Goal: Transaction & Acquisition: Purchase product/service

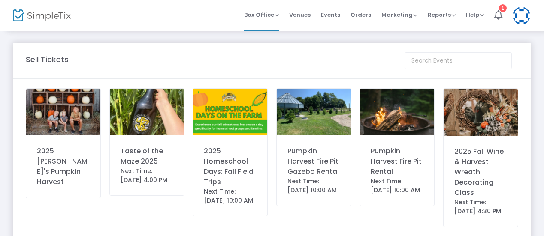
click at [71, 117] on img at bounding box center [63, 112] width 74 height 47
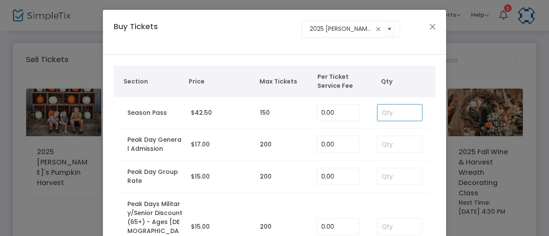
click at [380, 110] on input at bounding box center [399, 113] width 45 height 16
type input "3"
type input "4"
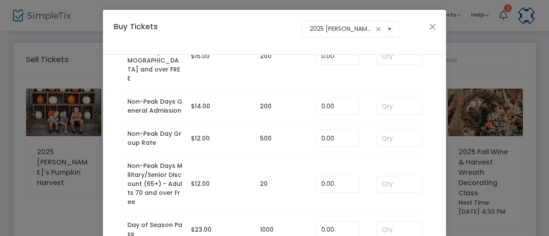
click at [432, 160] on div "Section Price Max Tickets Per Ticket Service Fee Qty Season Pass $42.50 150 0.0…" at bounding box center [274, 86] width 343 height 405
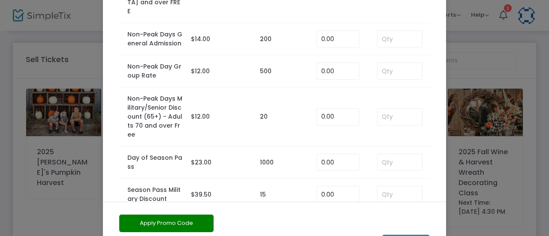
scroll to position [103, 0]
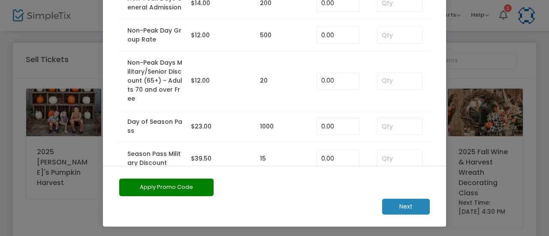
click at [403, 199] on m-button "Next" at bounding box center [406, 207] width 48 height 16
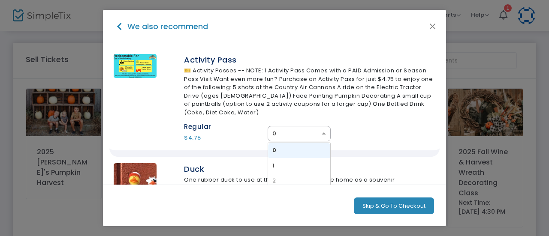
click at [282, 131] on input "text" at bounding box center [290, 134] width 36 height 9
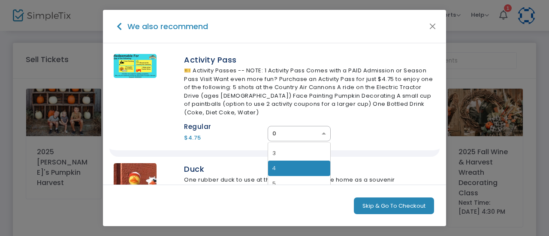
click at [274, 169] on div "4" at bounding box center [299, 168] width 62 height 15
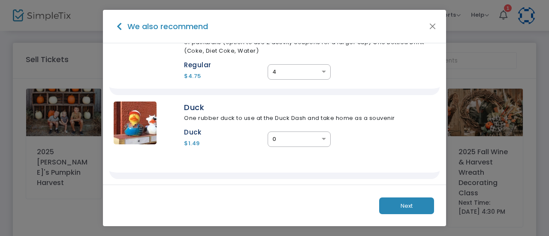
scroll to position [72, 0]
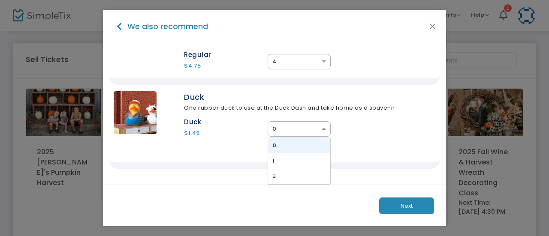
click at [302, 133] on div "× 0" at bounding box center [299, 128] width 63 height 15
click at [285, 172] on div "2" at bounding box center [299, 176] width 62 height 15
click at [407, 206] on button "Next" at bounding box center [406, 206] width 55 height 17
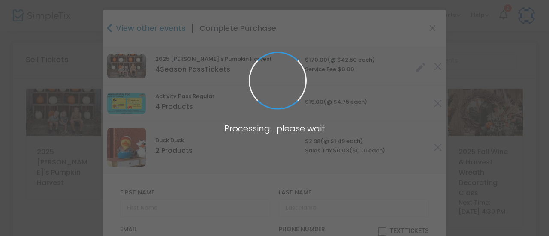
type input "[US_STATE]"
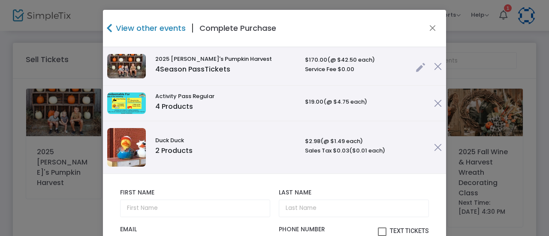
scroll to position [86, 0]
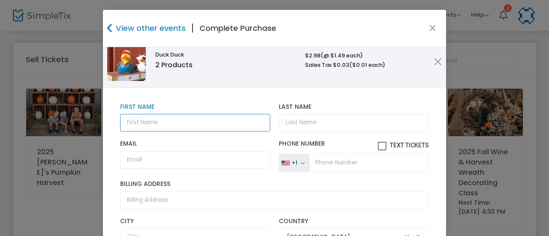
click at [180, 122] on input "text" at bounding box center [195, 123] width 150 height 18
click at [206, 122] on input "text" at bounding box center [195, 123] width 150 height 18
type input "[PERSON_NAME]"
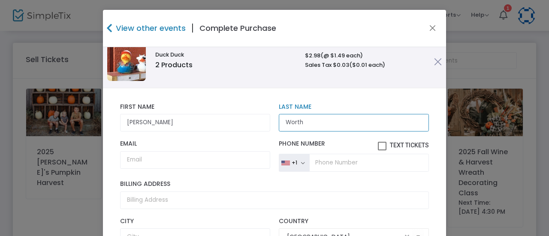
type input "Worth"
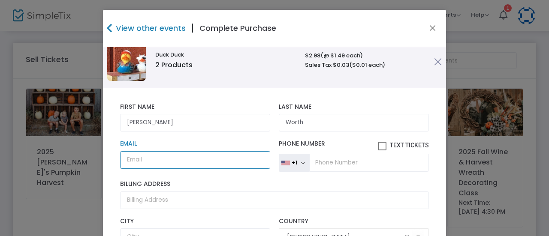
drag, startPoint x: 182, startPoint y: 160, endPoint x: 203, endPoint y: 141, distance: 28.6
click at [182, 160] on input "Email" at bounding box center [195, 160] width 150 height 18
click at [148, 157] on input "Email" at bounding box center [195, 160] width 150 height 18
paste input "[EMAIL_ADDRESS][DOMAIN_NAME]"
type input "[EMAIL_ADDRESS][DOMAIN_NAME]"
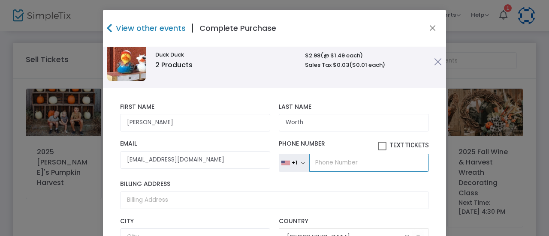
click at [345, 160] on input "tel" at bounding box center [369, 163] width 120 height 18
paste input "[PHONE_NUMBER]"
type input "[PHONE_NUMBER]"
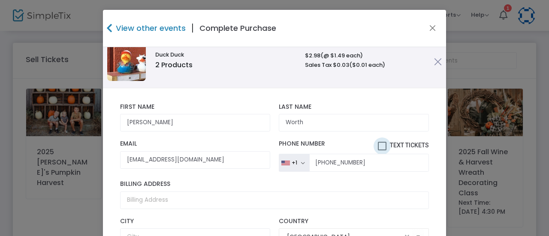
click at [378, 147] on span at bounding box center [382, 146] width 9 height 9
click at [382, 151] on input "Text Tickets" at bounding box center [382, 151] width 0 height 0
checkbox input "true"
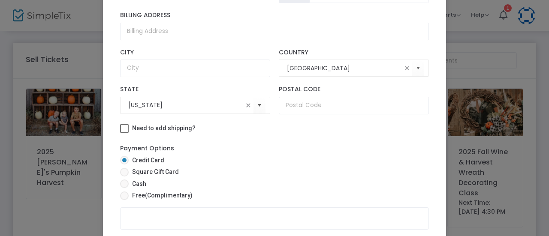
scroll to position [129, 0]
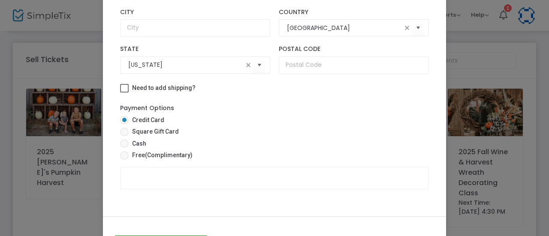
click at [122, 154] on span at bounding box center [124, 155] width 9 height 9
click at [124, 160] on input "Free (Complimentary)" at bounding box center [124, 160] width 0 height 0
radio input "true"
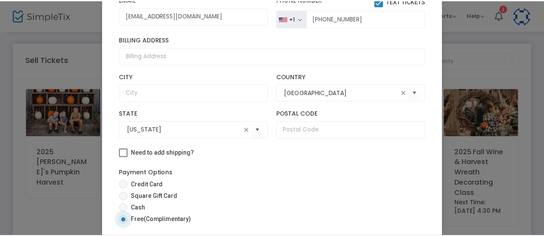
scroll to position [160, 0]
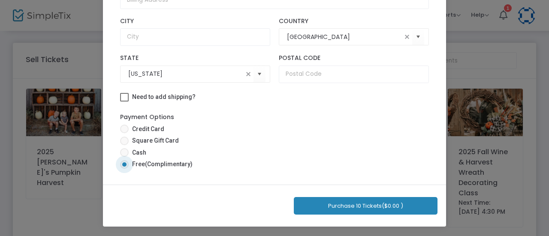
click at [330, 208] on button "Purchase 10 Tickets ($0.00 )" at bounding box center [366, 206] width 144 height 18
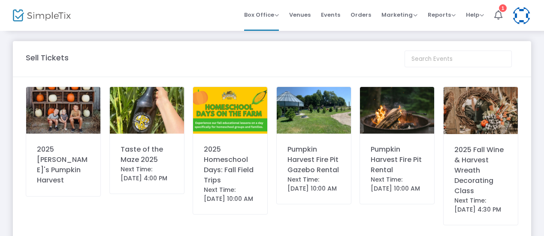
scroll to position [0, 0]
